Goal: Task Accomplishment & Management: Manage account settings

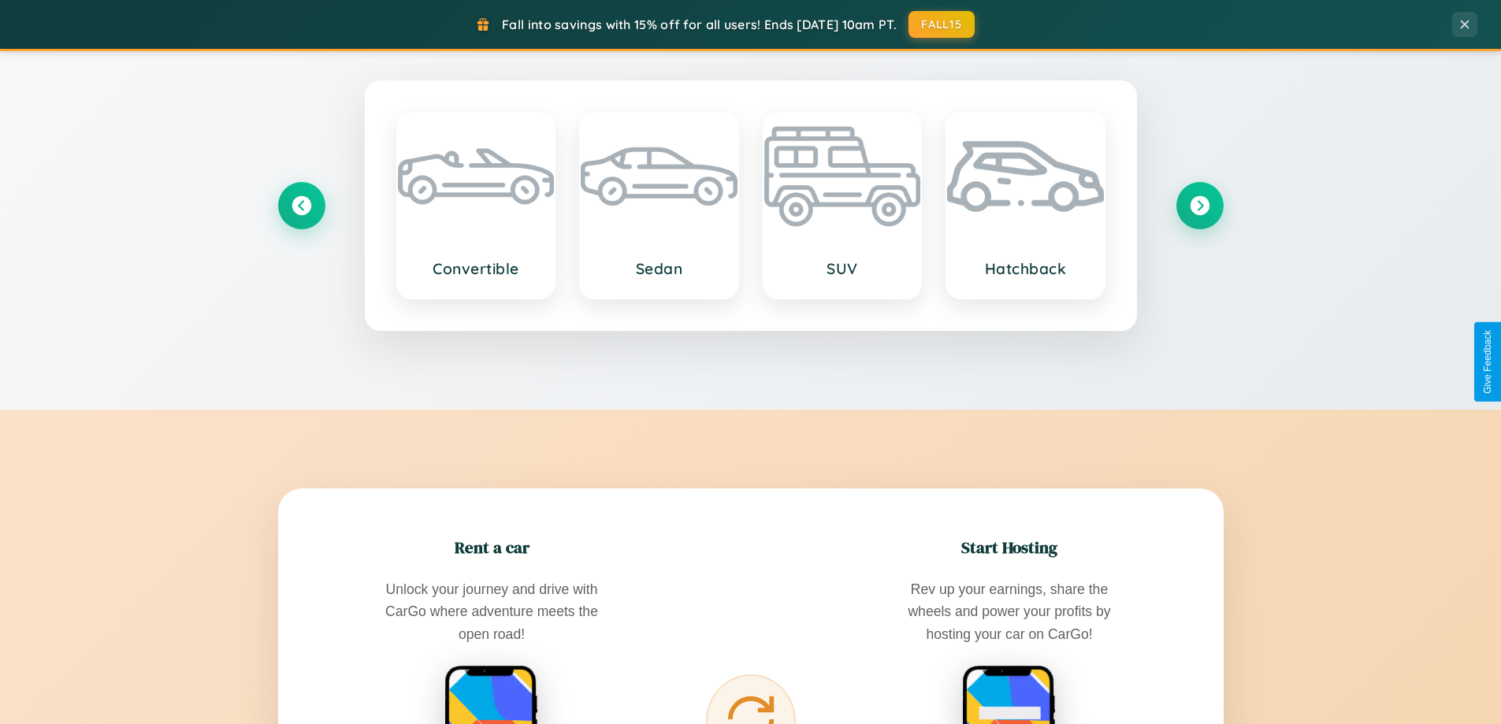
scroll to position [3033, 0]
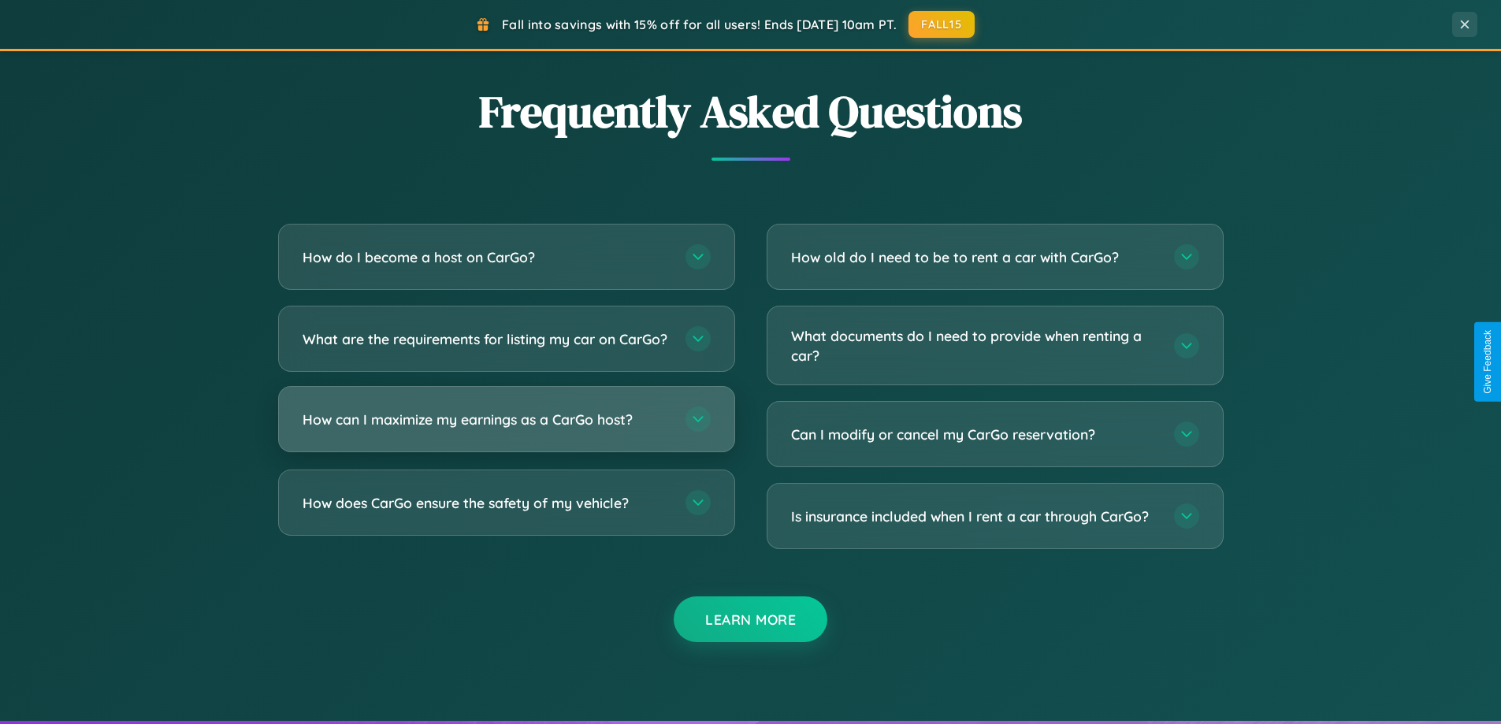
click at [506, 430] on h3 "How can I maximize my earnings as a CarGo host?" at bounding box center [486, 420] width 367 height 20
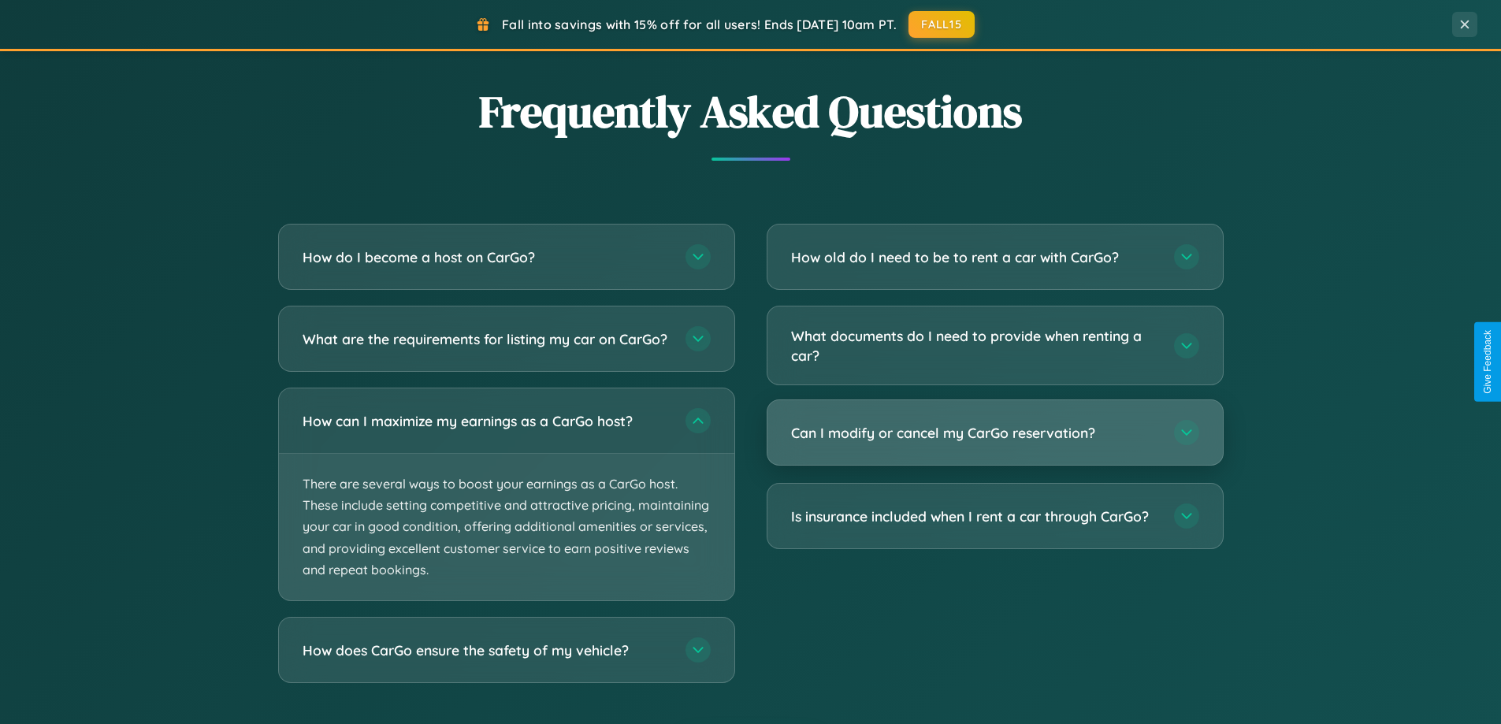
click at [995, 433] on h3 "Can I modify or cancel my CarGo reservation?" at bounding box center [974, 433] width 367 height 20
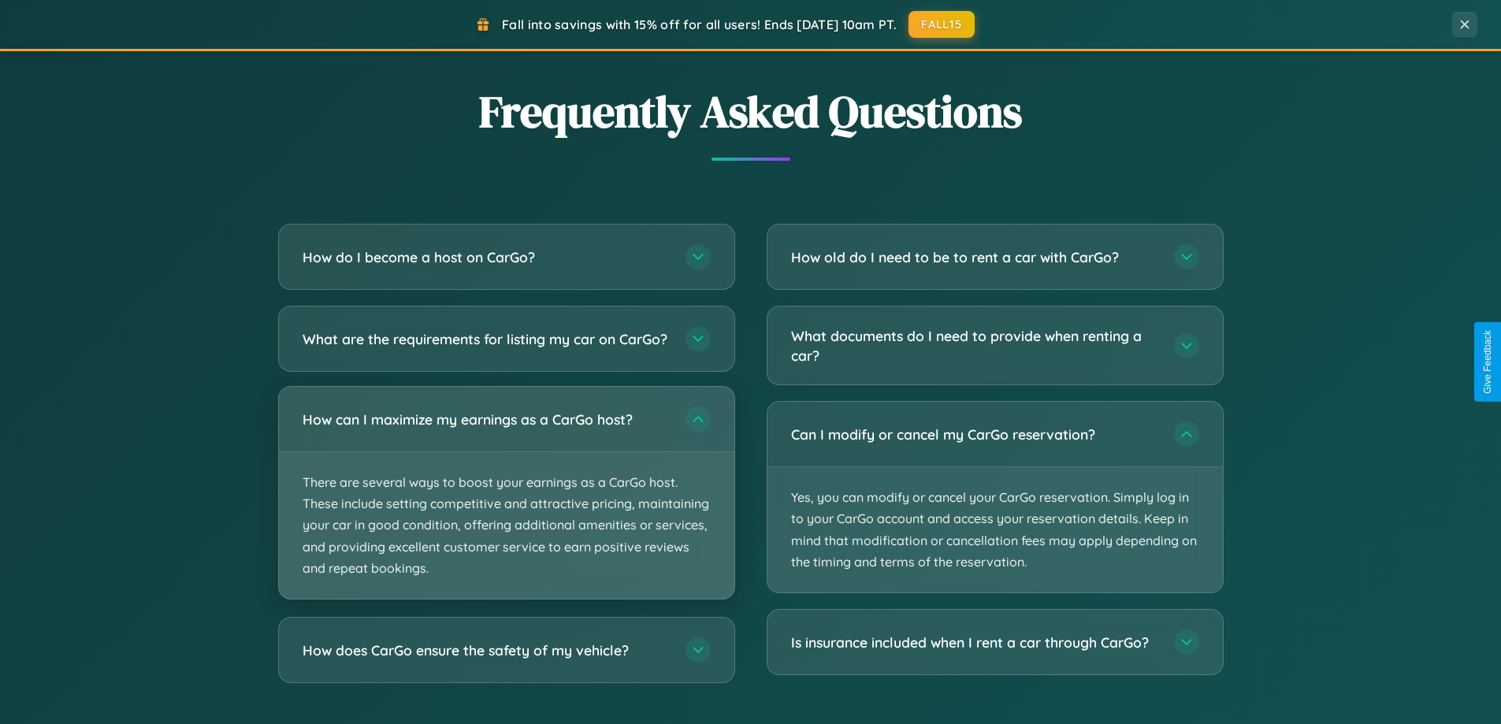
click at [506, 507] on p "There are several ways to boost your earnings as a CarGo host. These include se…" at bounding box center [507, 525] width 456 height 147
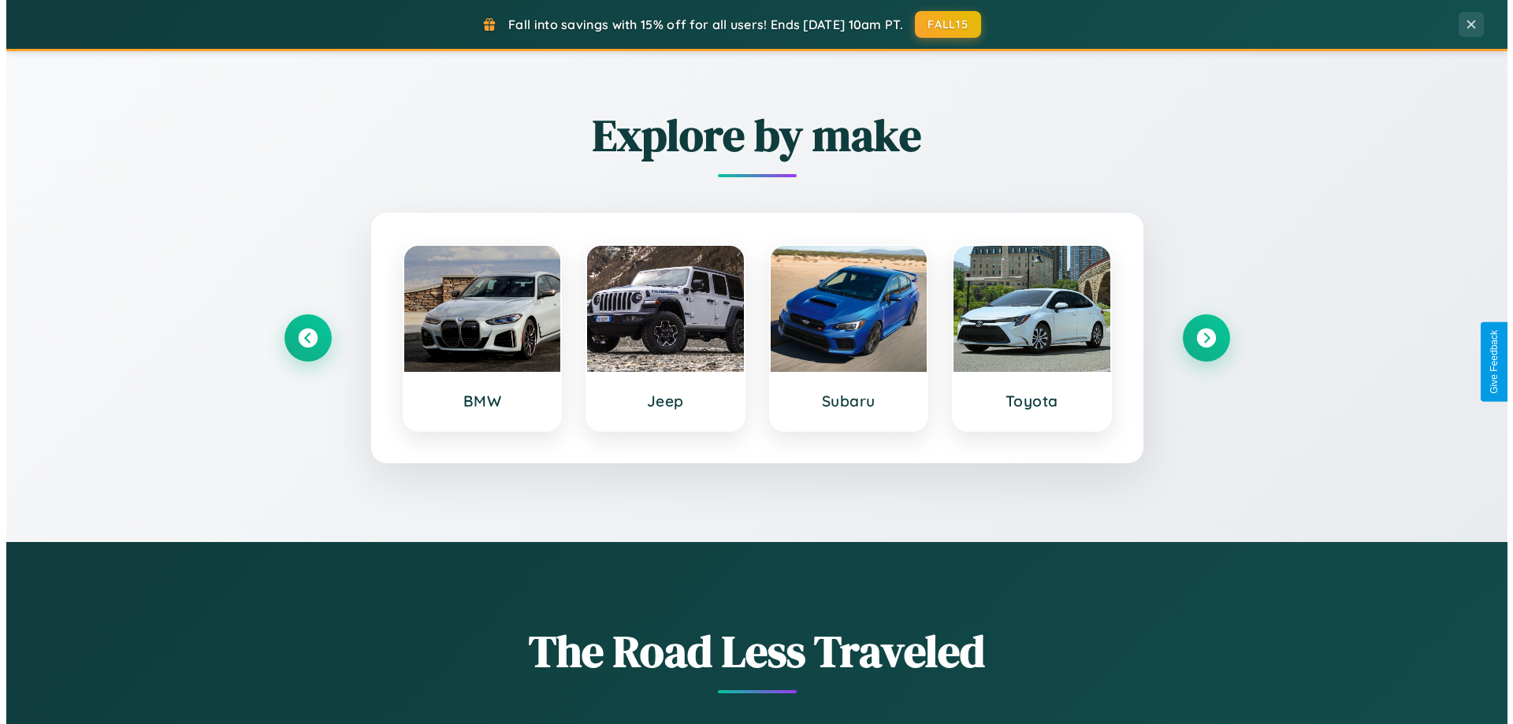
scroll to position [0, 0]
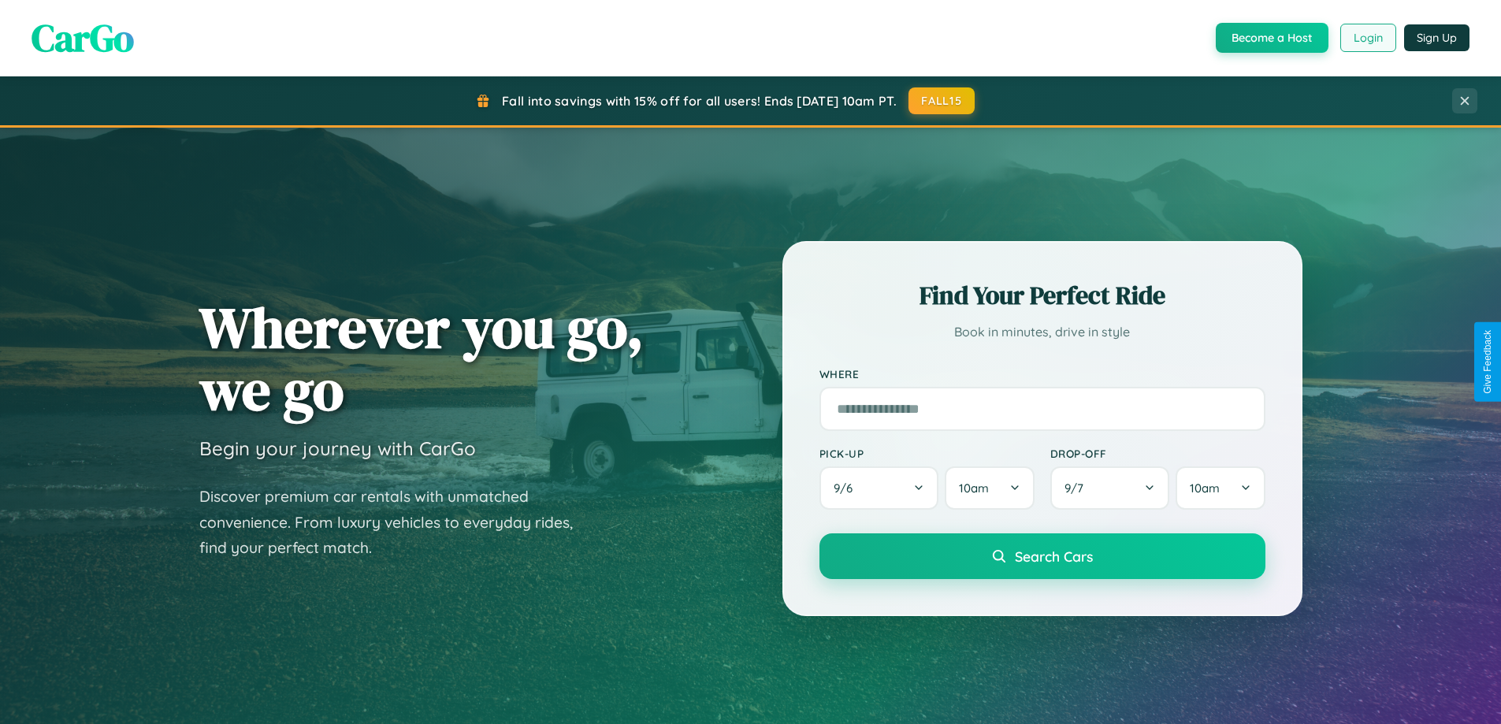
click at [1367, 38] on button "Login" at bounding box center [1369, 38] width 56 height 28
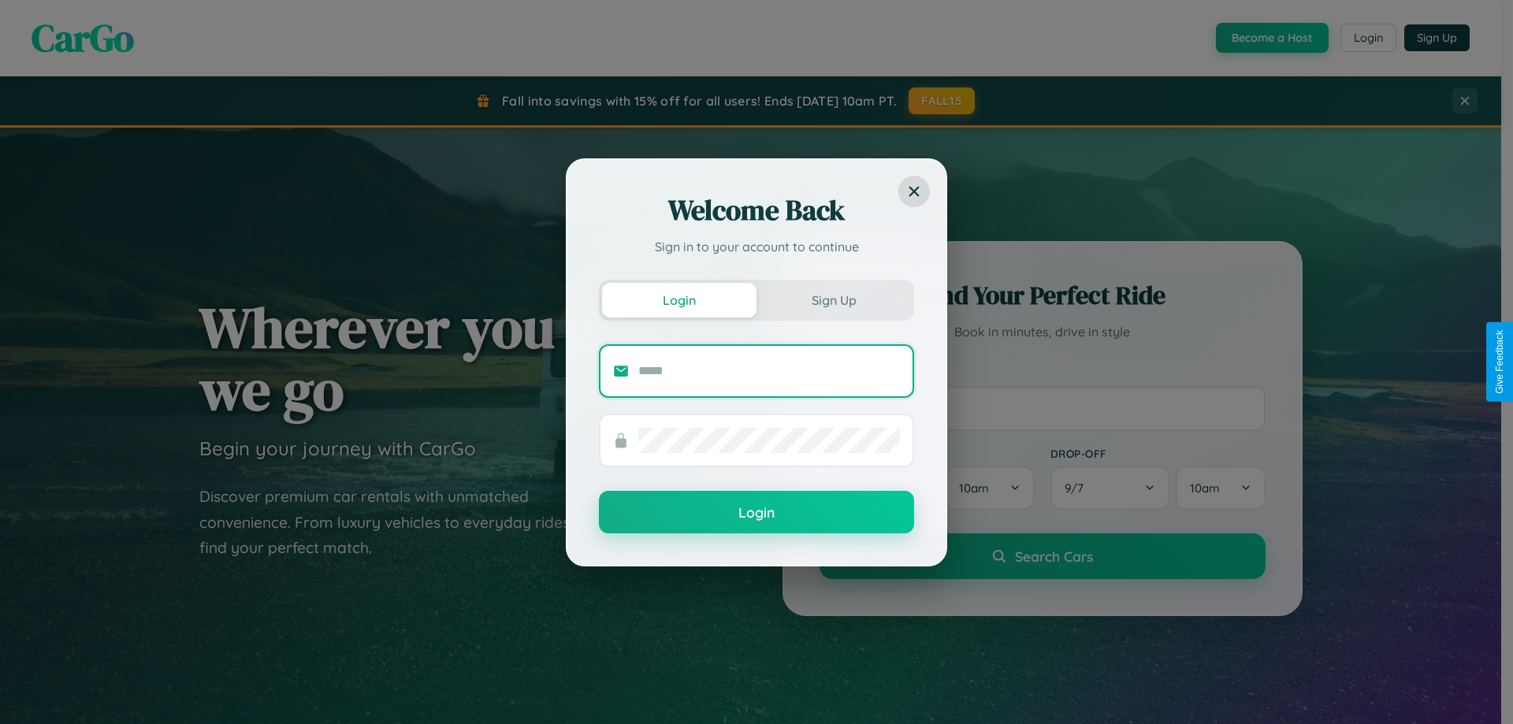
click at [769, 370] on input "text" at bounding box center [769, 371] width 262 height 25
type input "**********"
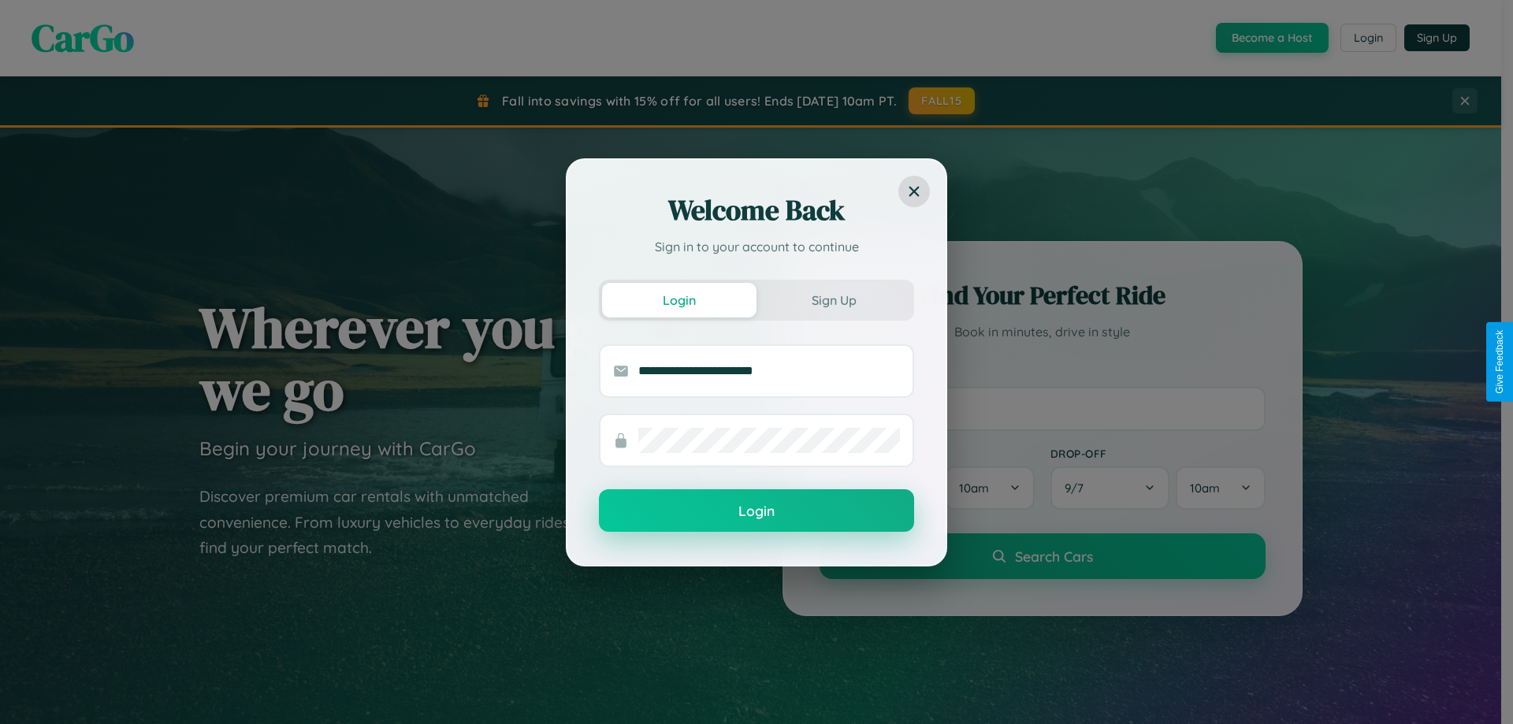
click at [757, 512] on button "Login" at bounding box center [756, 510] width 315 height 43
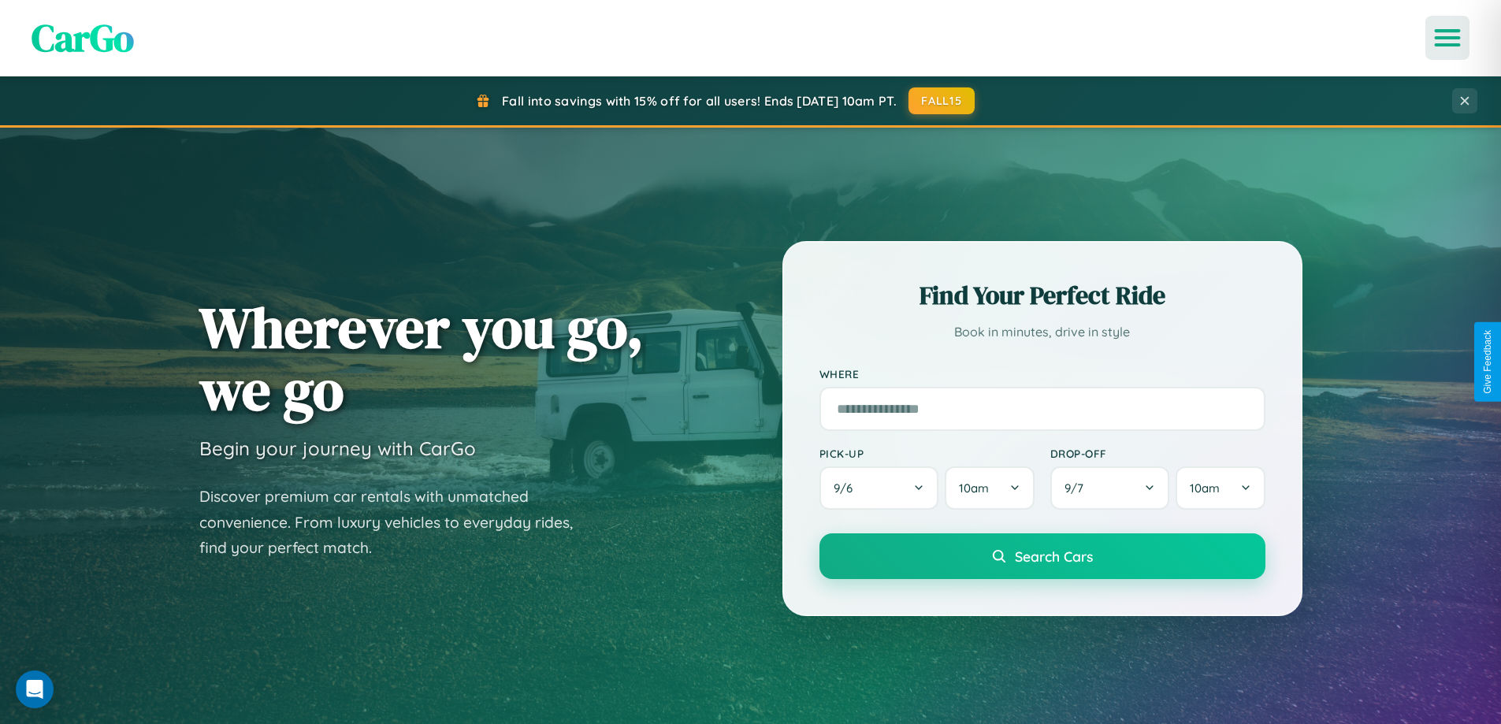
click at [1448, 38] on icon "Open menu" at bounding box center [1448, 38] width 23 height 14
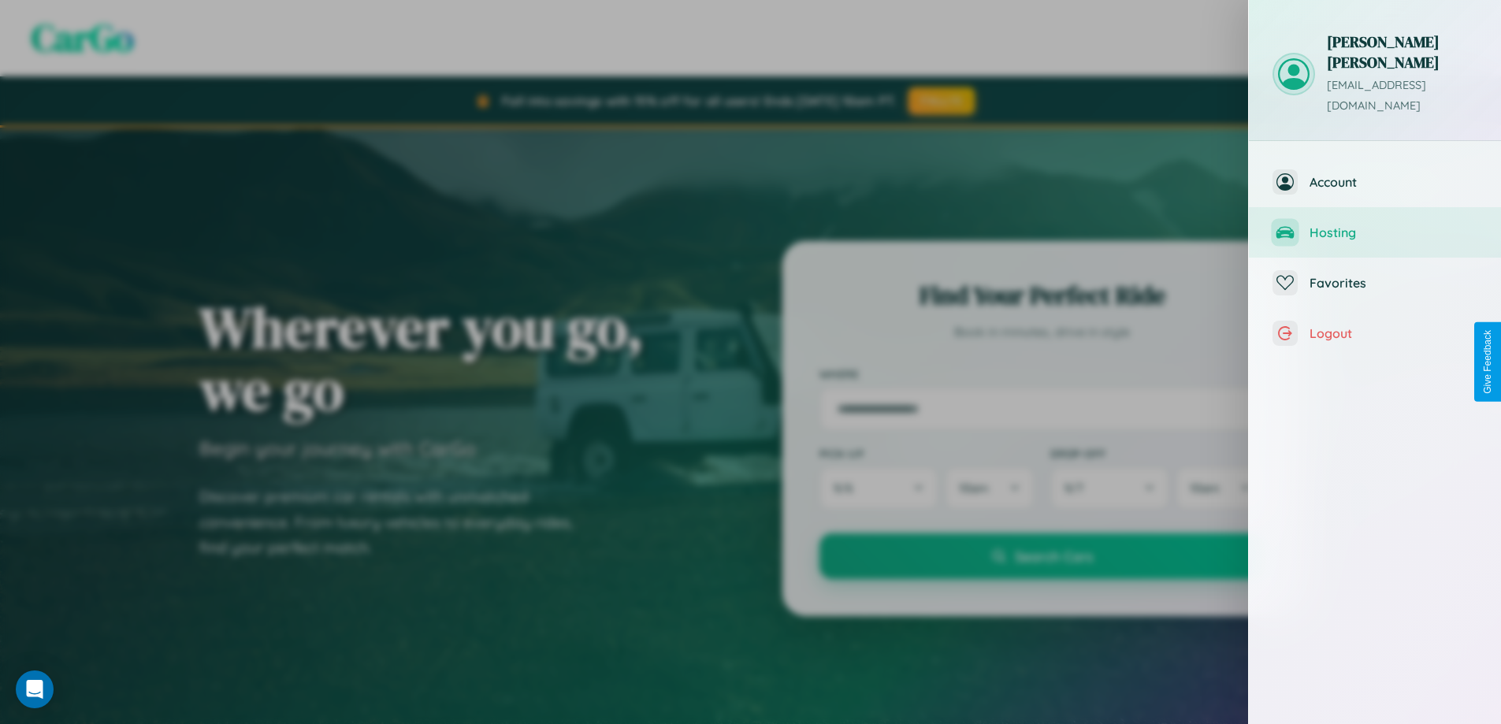
click at [1375, 225] on span "Hosting" at bounding box center [1394, 233] width 168 height 16
